Goal: Task Accomplishment & Management: Complete application form

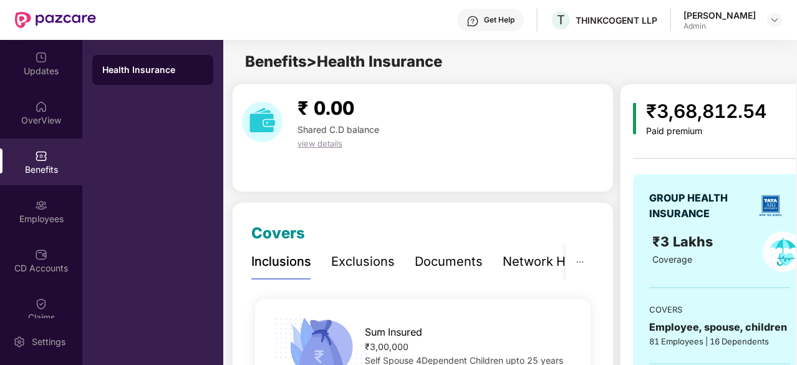
scroll to position [170, 0]
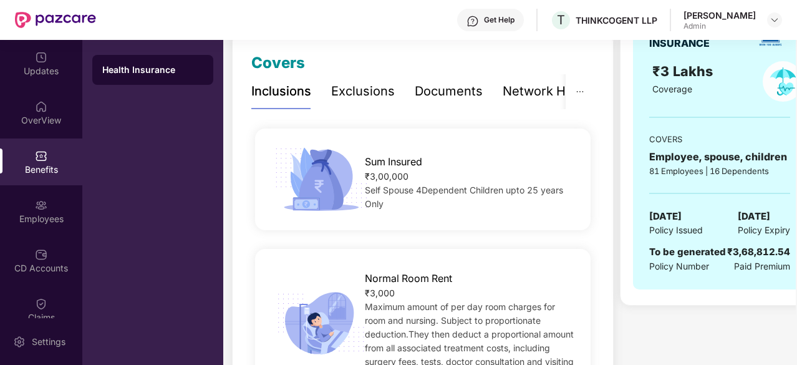
click at [24, 19] on img at bounding box center [55, 20] width 81 height 16
click at [379, 84] on div "Exclusions" at bounding box center [363, 91] width 64 height 19
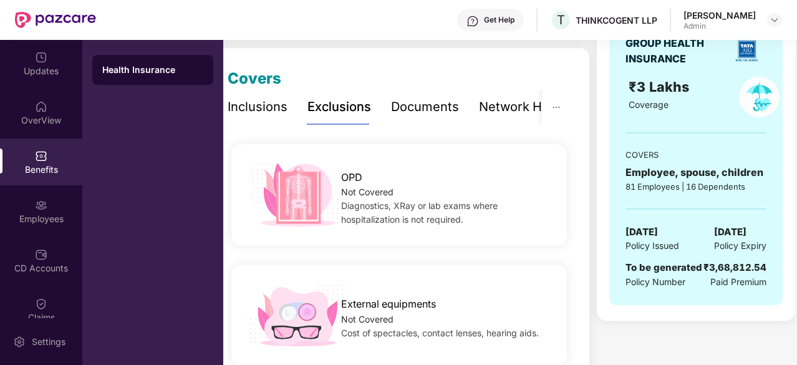
scroll to position [0, 0]
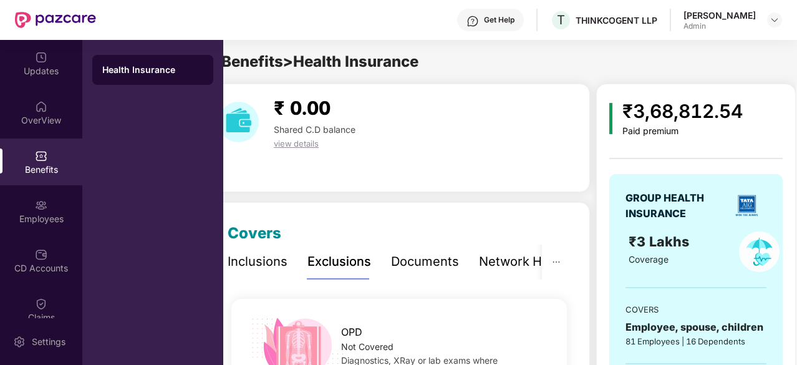
click at [266, 261] on div "Inclusions" at bounding box center [258, 261] width 60 height 19
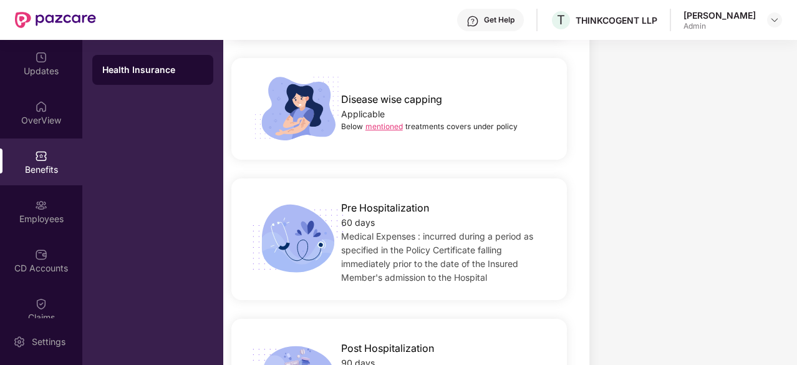
scroll to position [711, 0]
click at [392, 121] on link "mentioned" at bounding box center [384, 125] width 37 height 9
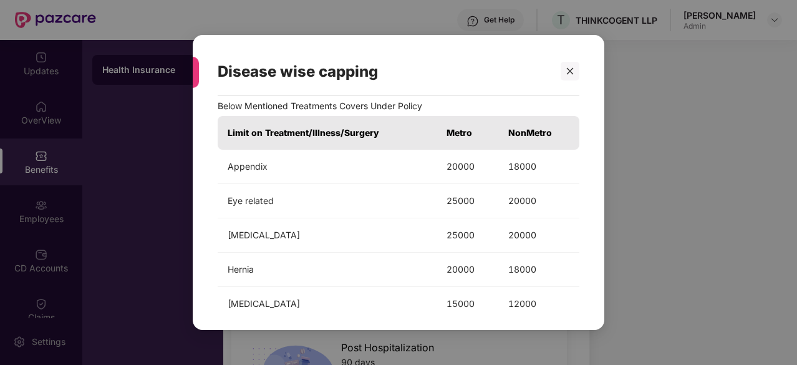
scroll to position [0, 0]
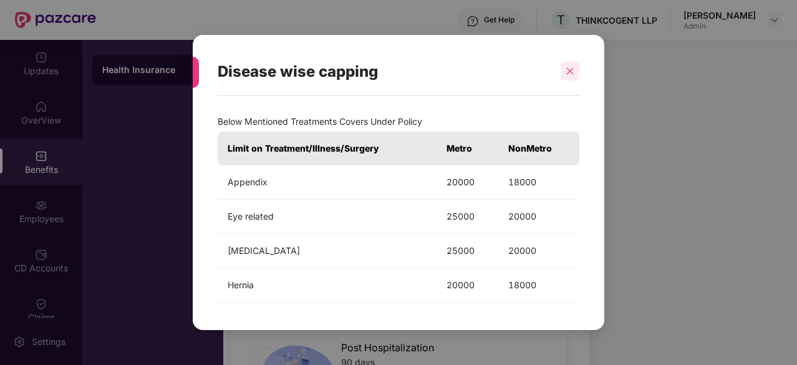
click at [571, 66] on div at bounding box center [570, 71] width 19 height 19
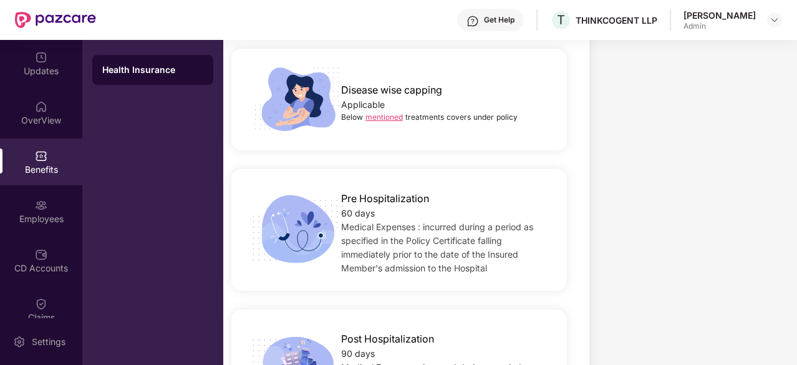
scroll to position [719, 0]
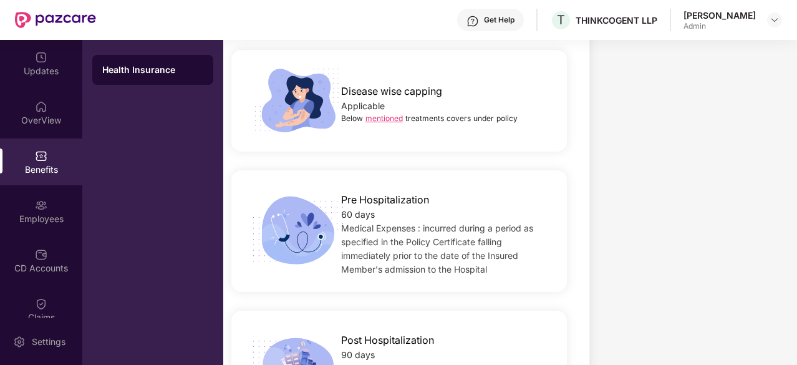
click at [385, 114] on link "mentioned" at bounding box center [384, 118] width 37 height 9
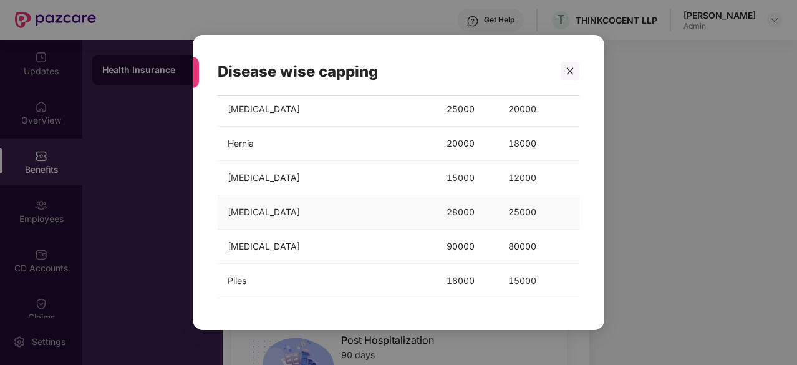
scroll to position [173, 0]
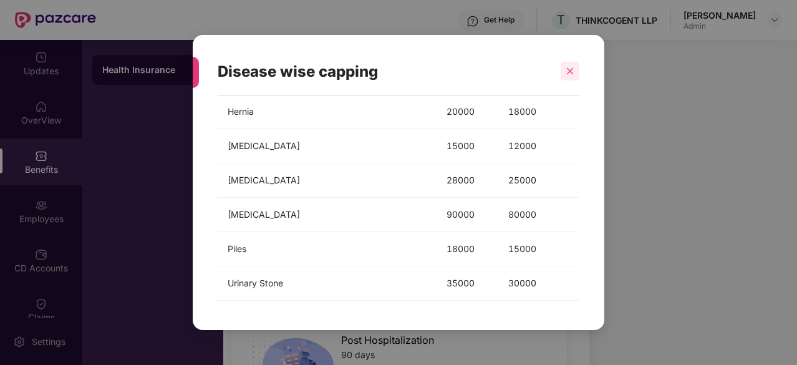
click at [570, 70] on icon "close" at bounding box center [570, 71] width 7 height 7
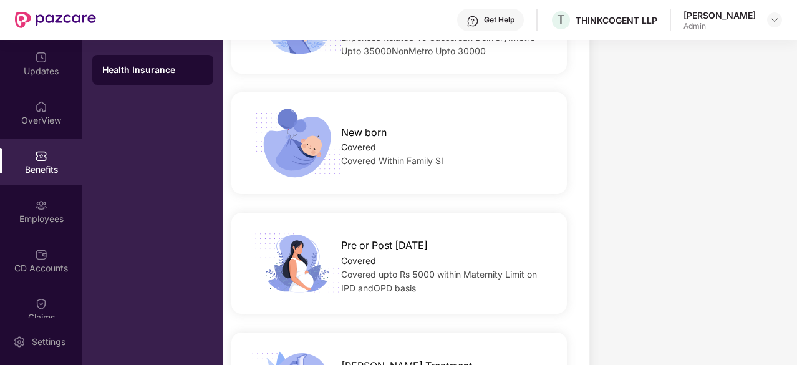
scroll to position [1701, 0]
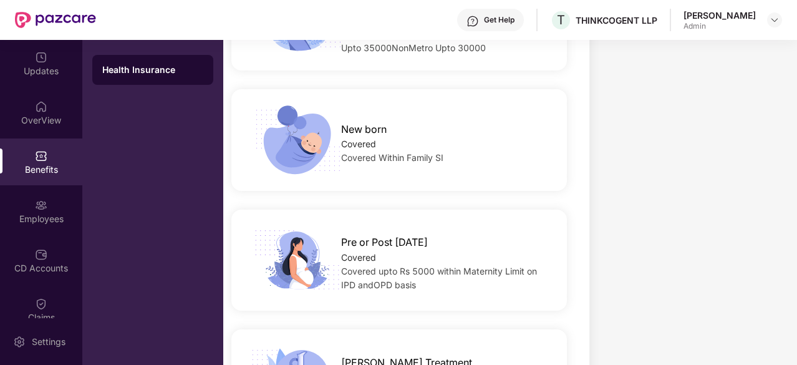
click at [440, 156] on span "Covered Within Family SI" at bounding box center [392, 157] width 102 height 11
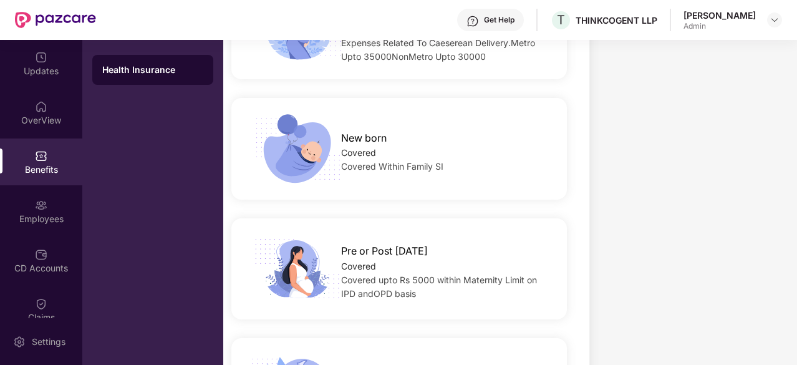
scroll to position [1692, 0]
click at [291, 276] on img at bounding box center [297, 270] width 101 height 70
click at [290, 276] on img at bounding box center [297, 270] width 101 height 70
click at [34, 319] on div "Settings" at bounding box center [41, 341] width 82 height 47
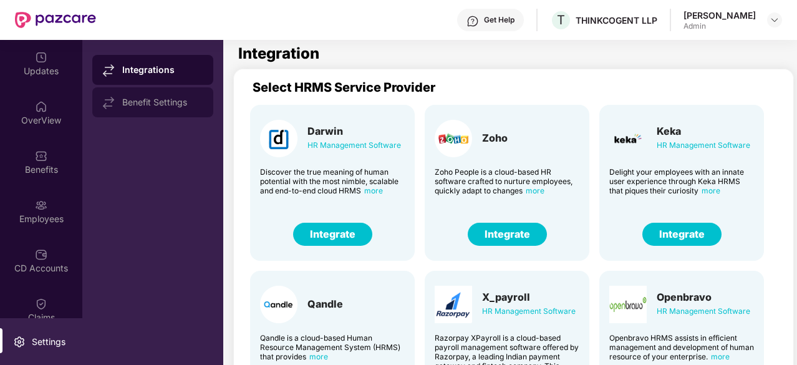
click at [192, 104] on div "Benefit Settings" at bounding box center [162, 102] width 81 height 10
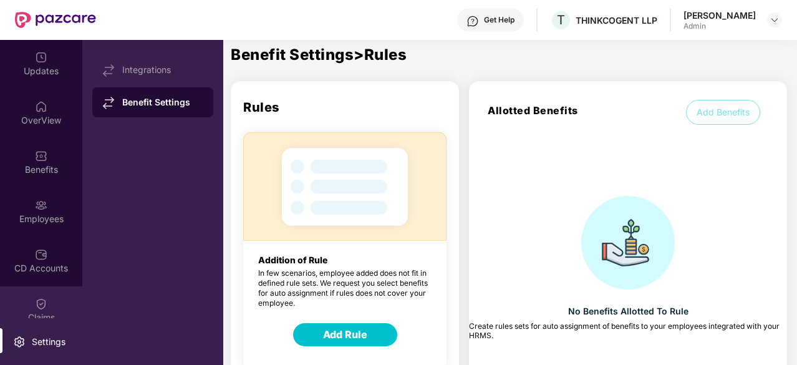
click at [40, 308] on img at bounding box center [41, 304] width 12 height 12
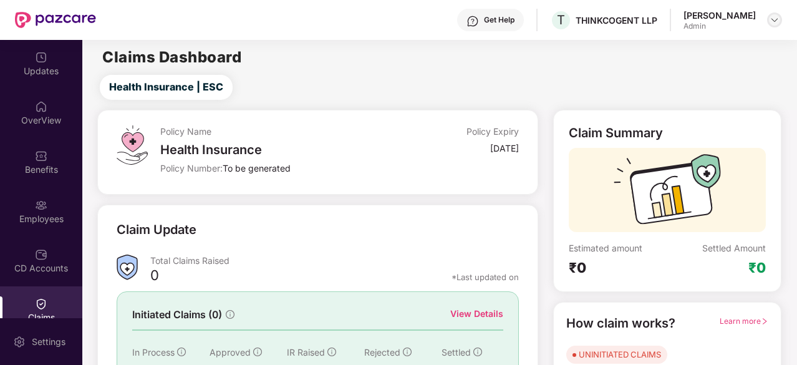
click at [776, 17] on img at bounding box center [775, 20] width 10 height 10
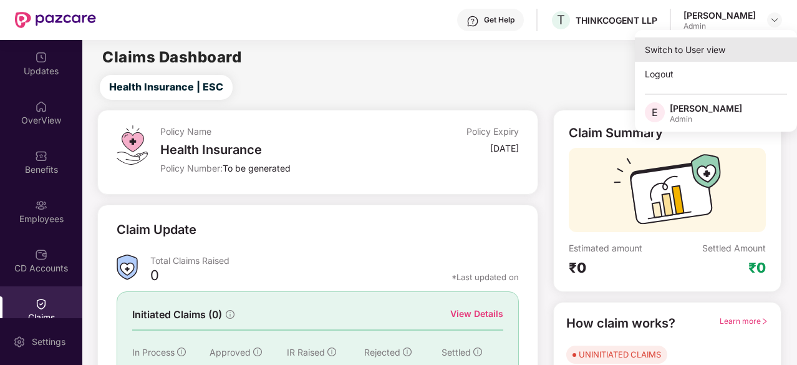
click at [701, 54] on div "Switch to User view" at bounding box center [716, 49] width 162 height 24
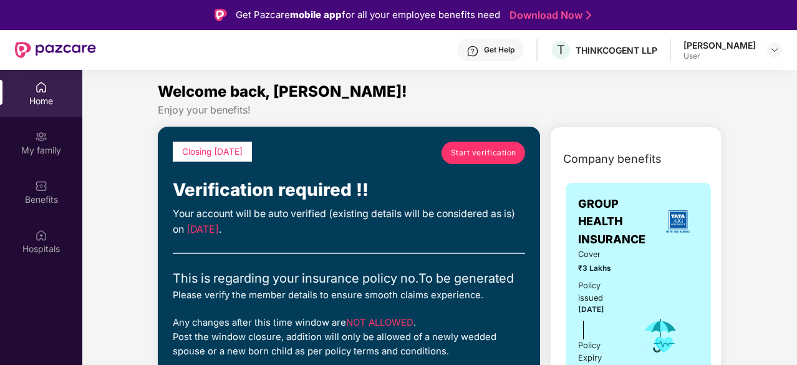
scroll to position [41, 0]
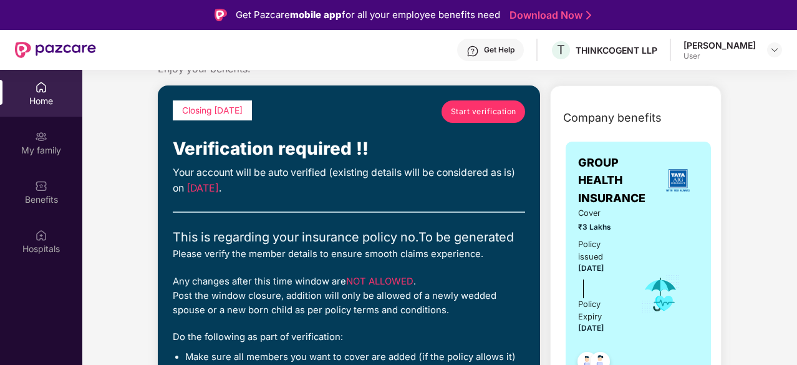
click at [482, 114] on span "Start verification" at bounding box center [483, 111] width 65 height 12
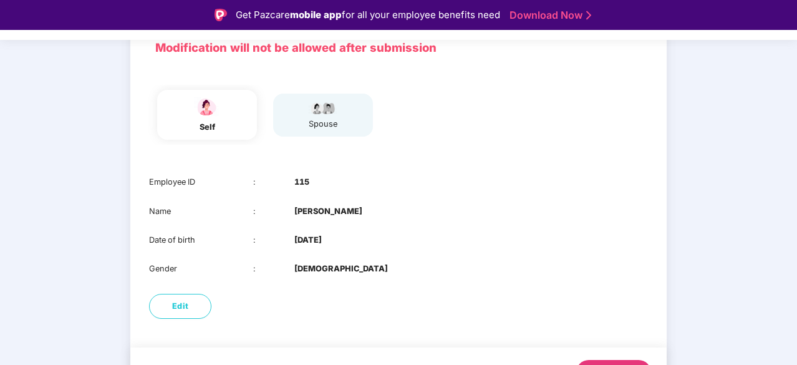
scroll to position [127, 0]
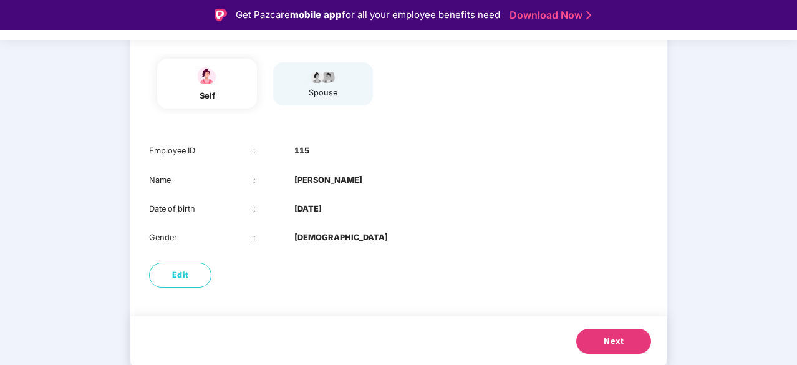
click at [609, 346] on span "Next" at bounding box center [614, 341] width 20 height 12
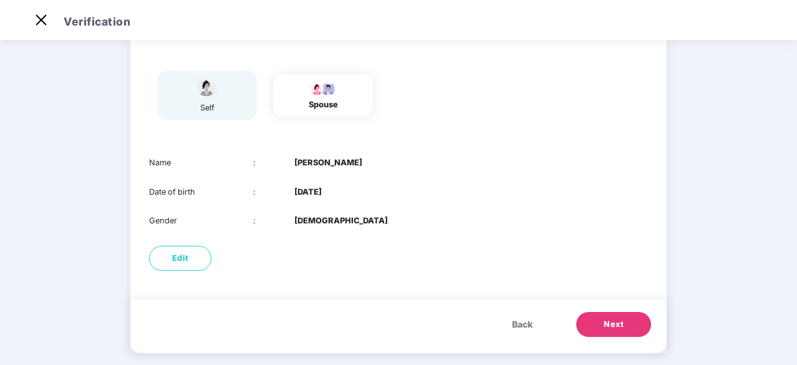
scroll to position [84, 0]
click at [618, 332] on button "Next" at bounding box center [613, 325] width 75 height 25
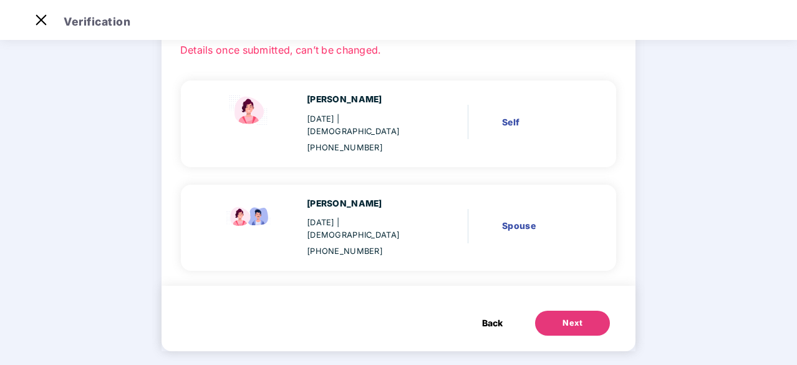
scroll to position [69, 0]
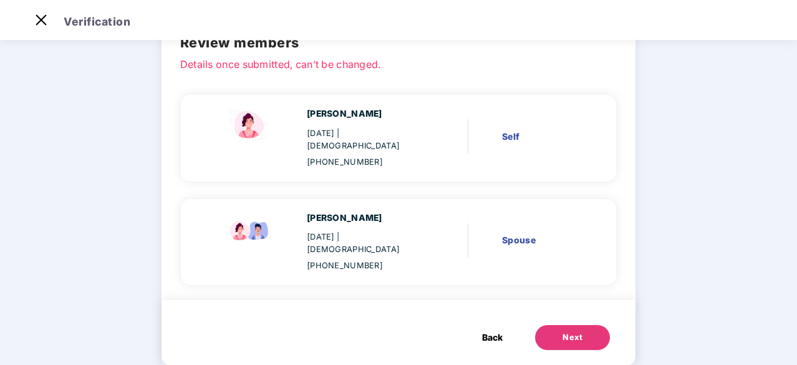
click at [581, 325] on button "Next" at bounding box center [572, 337] width 75 height 25
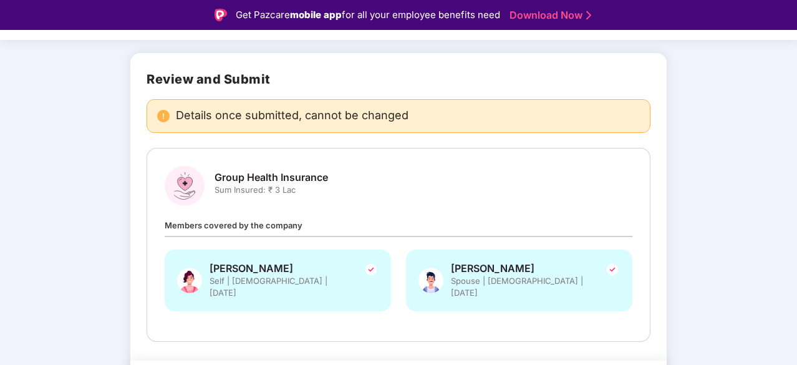
scroll to position [102, 0]
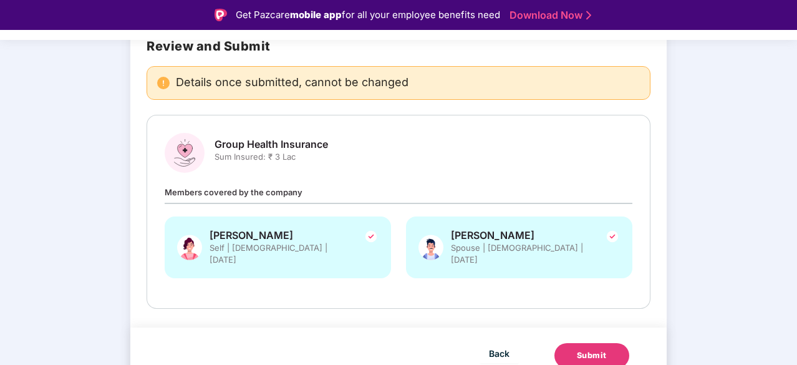
click at [596, 349] on div "Submit" at bounding box center [592, 355] width 30 height 12
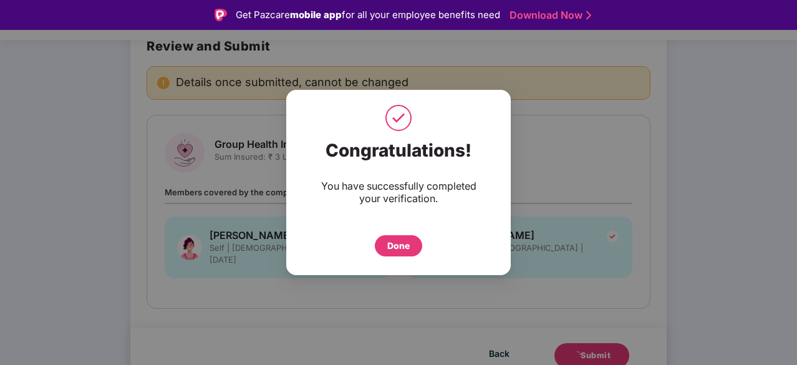
click at [404, 250] on div "Done" at bounding box center [398, 246] width 22 height 14
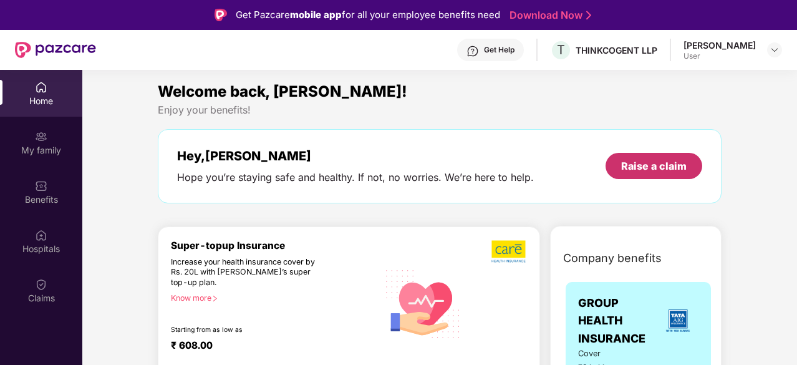
click at [624, 161] on div "Raise a claim" at bounding box center [653, 166] width 65 height 14
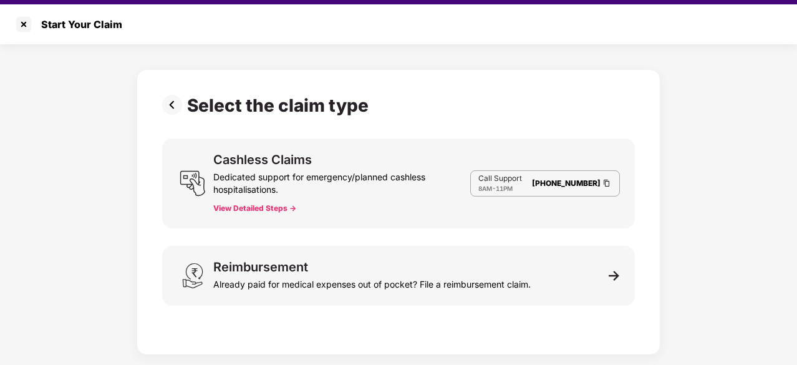
scroll to position [30, 0]
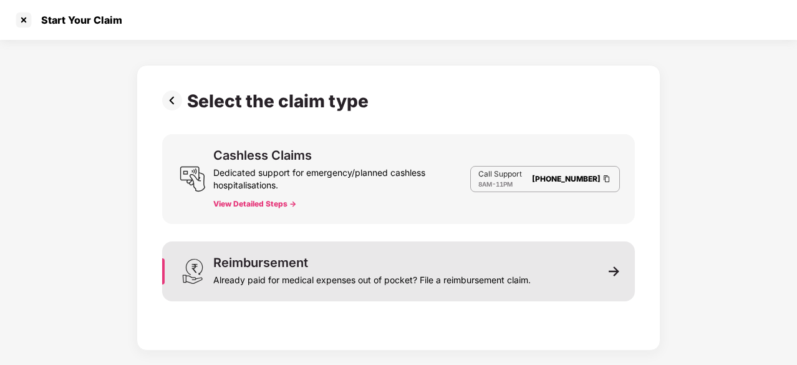
click at [623, 270] on div "Reimbursement Already paid for medical expenses out of pocket? File a reimburse…" at bounding box center [398, 271] width 473 height 60
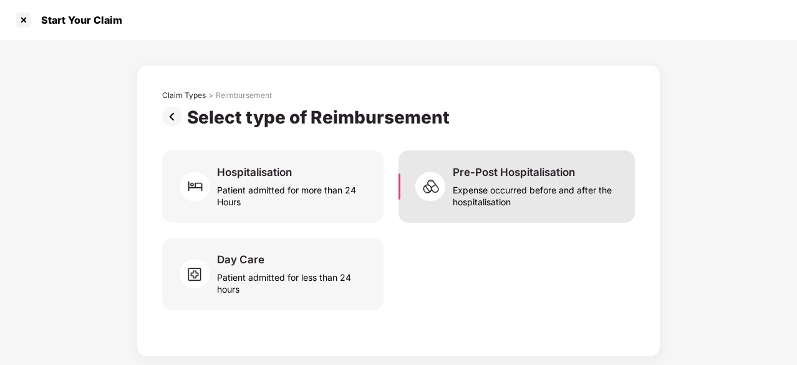
click at [533, 197] on div "Expense occurred before and after the hospitalisation" at bounding box center [536, 193] width 167 height 29
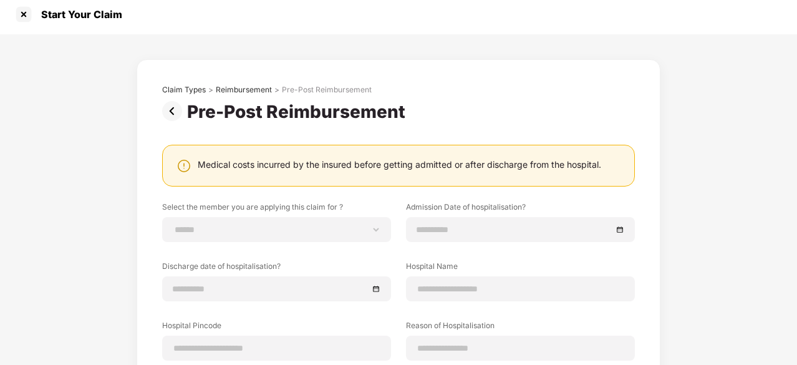
scroll to position [1, 0]
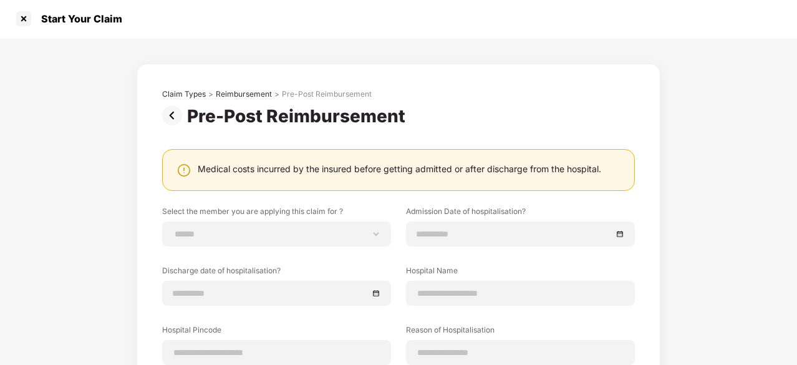
click at [172, 117] on img at bounding box center [174, 115] width 25 height 20
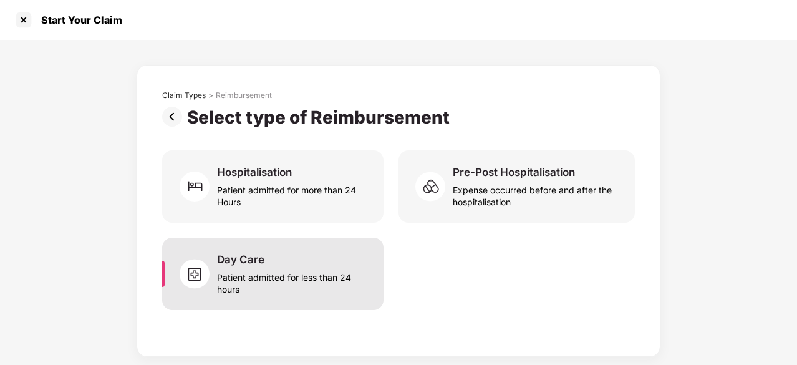
click at [281, 266] on div "Patient admitted for less than 24 hours" at bounding box center [293, 280] width 152 height 29
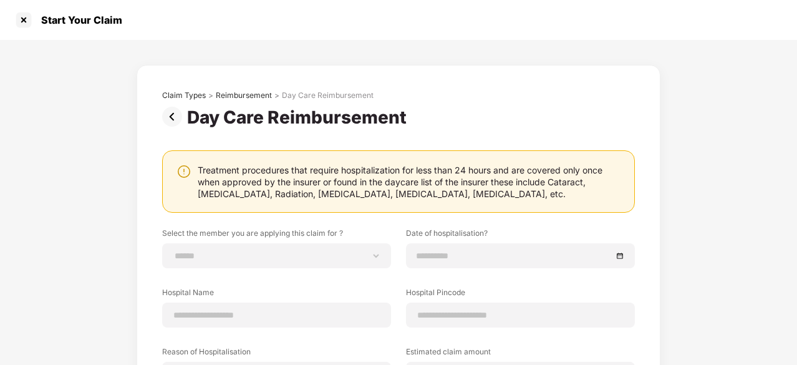
click at [175, 114] on img at bounding box center [174, 117] width 25 height 20
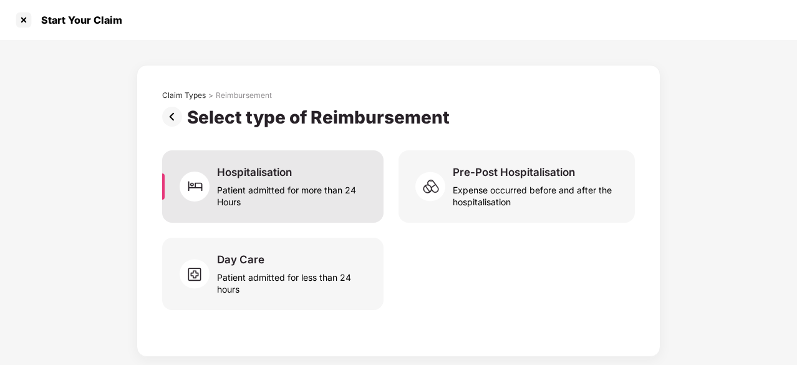
click at [253, 215] on div "Hospitalisation Patient admitted for more than 24 Hours" at bounding box center [272, 186] width 221 height 72
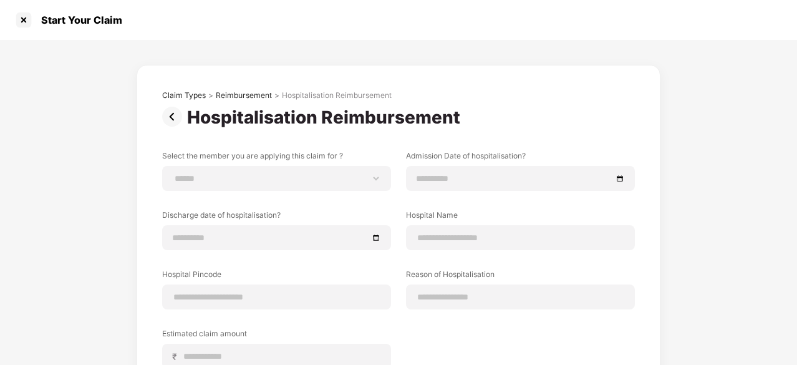
click at [168, 107] on img at bounding box center [174, 117] width 25 height 20
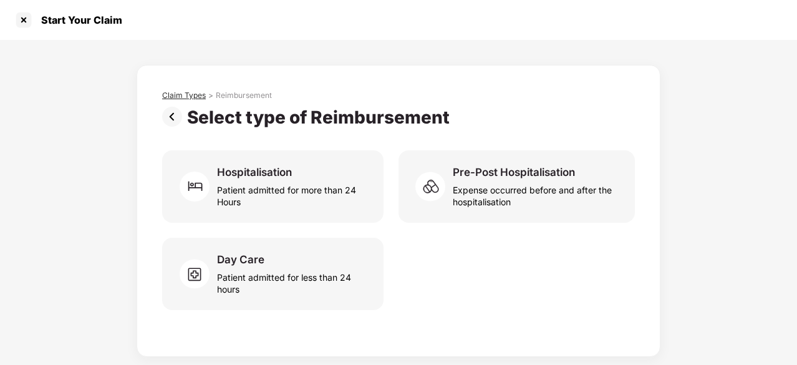
click at [178, 95] on div "Claim Types" at bounding box center [184, 95] width 44 height 10
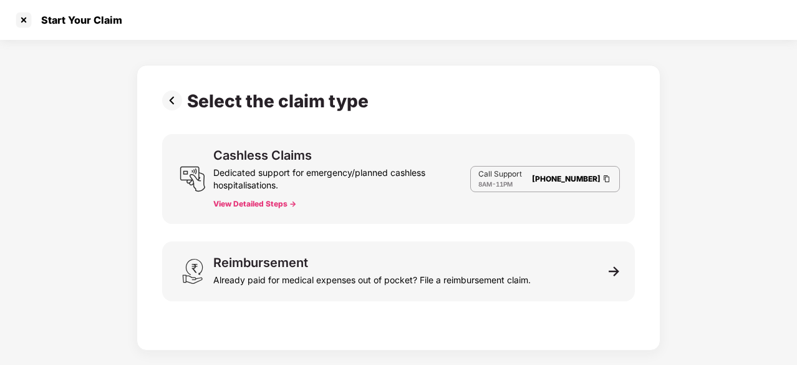
click at [278, 205] on button "View Detailed Steps ->" at bounding box center [254, 204] width 83 height 10
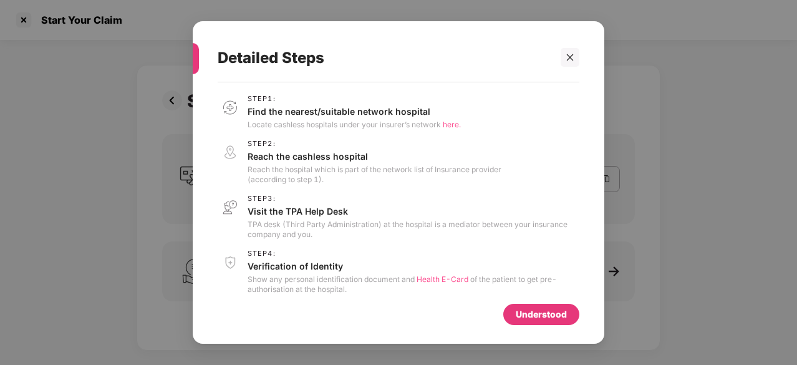
click at [618, 62] on div "Detailed Steps Step 1 : Find the nearest/suitable network hospital Locate cashl…" at bounding box center [398, 182] width 797 height 365
click at [569, 57] on icon "close" at bounding box center [570, 57] width 9 height 9
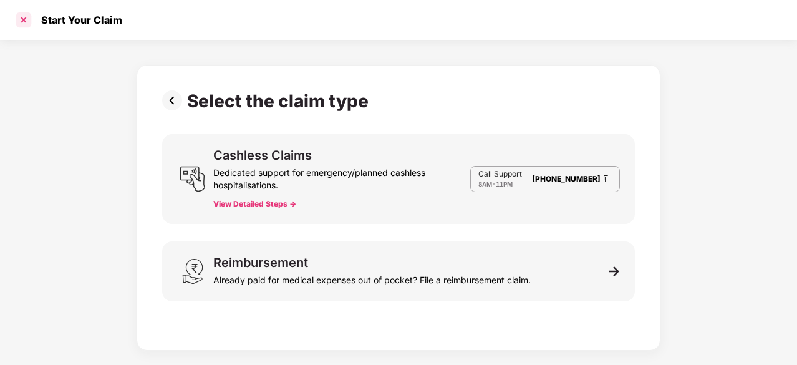
click at [30, 24] on div at bounding box center [24, 20] width 20 height 20
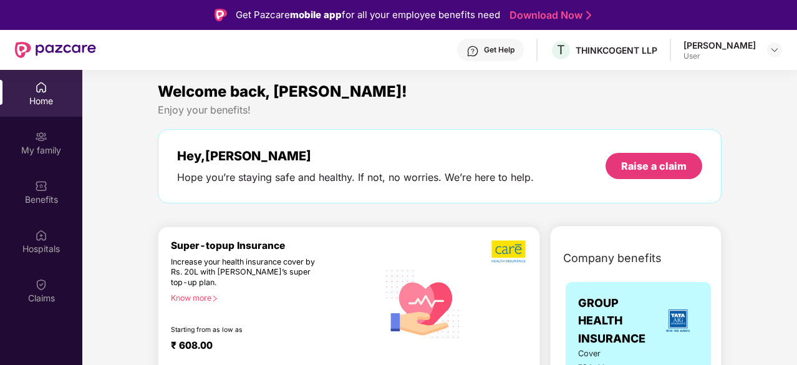
click at [47, 95] on div "Home" at bounding box center [41, 101] width 82 height 12
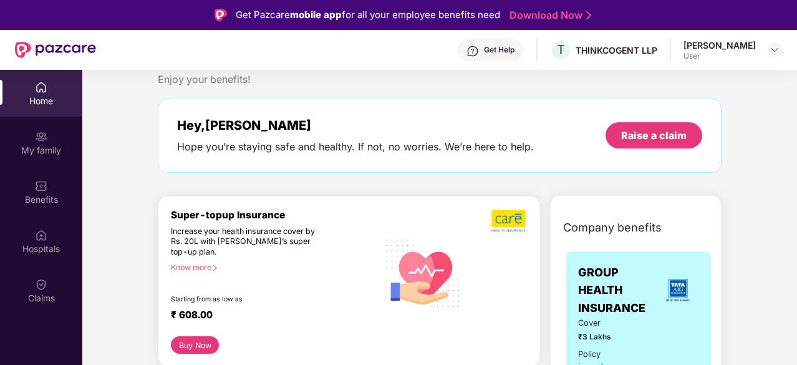
scroll to position [31, 0]
